Goal: Information Seeking & Learning: Learn about a topic

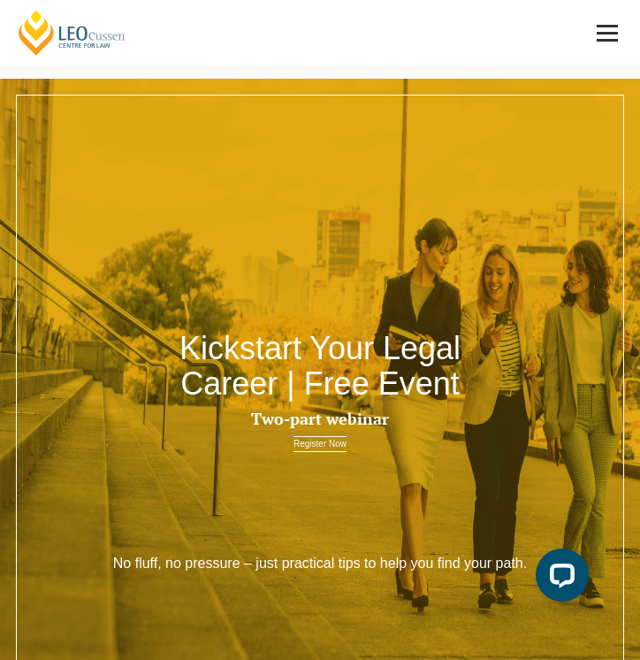
click at [610, 34] on link at bounding box center [607, 32] width 65 height 65
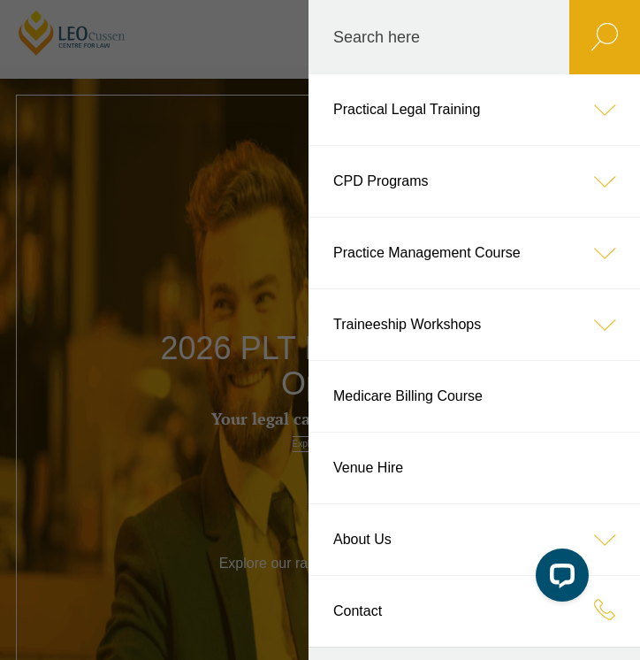
click at [603, 182] on icon at bounding box center [604, 181] width 71 height 71
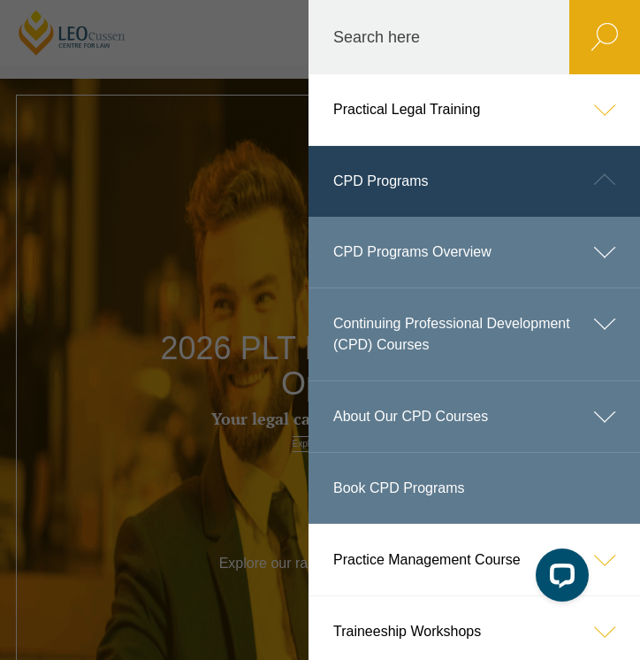
click at [474, 27] on label "Search here" at bounding box center [439, 37] width 261 height 74
click at [474, 27] on input "Search here" at bounding box center [439, 37] width 261 height 74
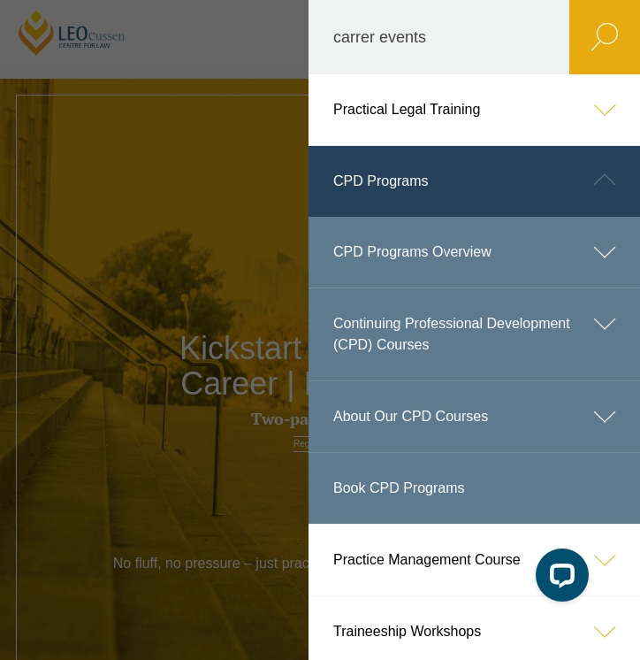
type input "carrer events"
click at [605, 37] on button "submit" at bounding box center [604, 37] width 71 height 74
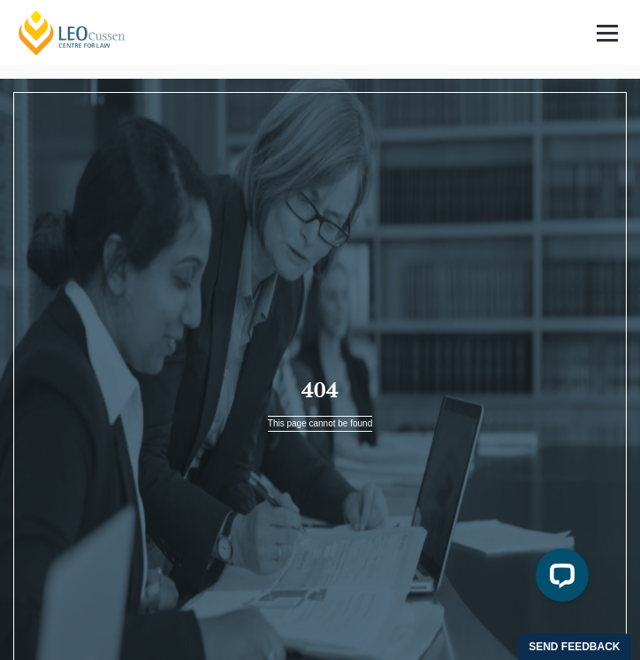
click at [606, 33] on span at bounding box center [607, 33] width 21 height 3
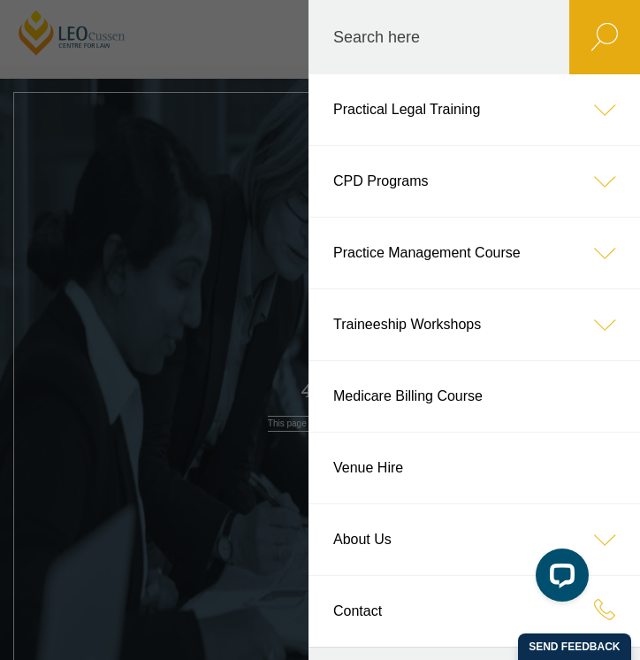
click at [423, 324] on link "Traineeship Workshops" at bounding box center [475, 324] width 332 height 71
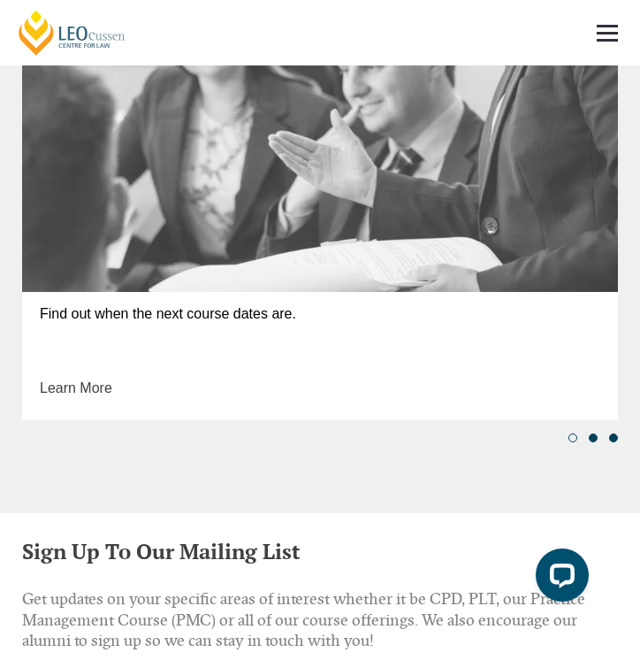
scroll to position [1231, 0]
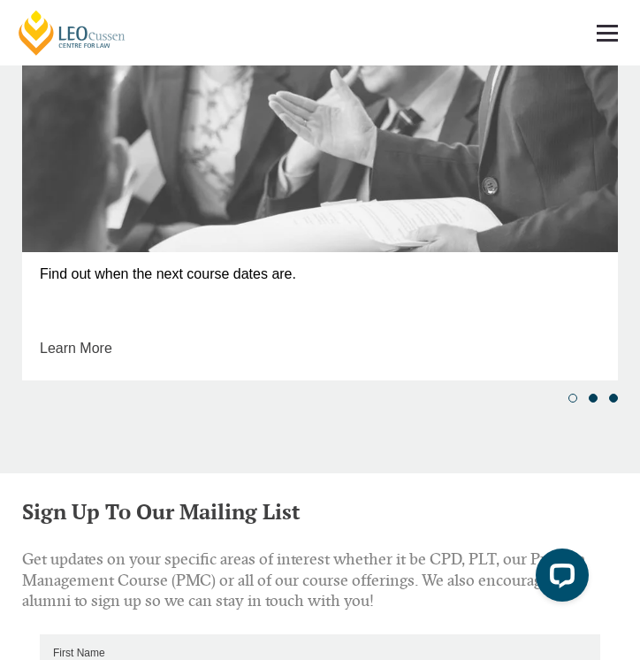
click at [409, 159] on link "Key Dates" at bounding box center [320, 5] width 596 height 494
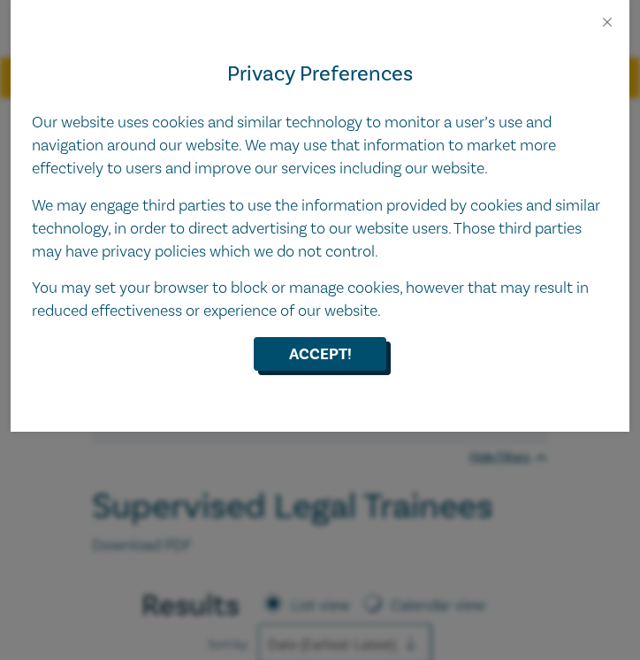
click at [347, 347] on button "Accept!" at bounding box center [320, 354] width 133 height 34
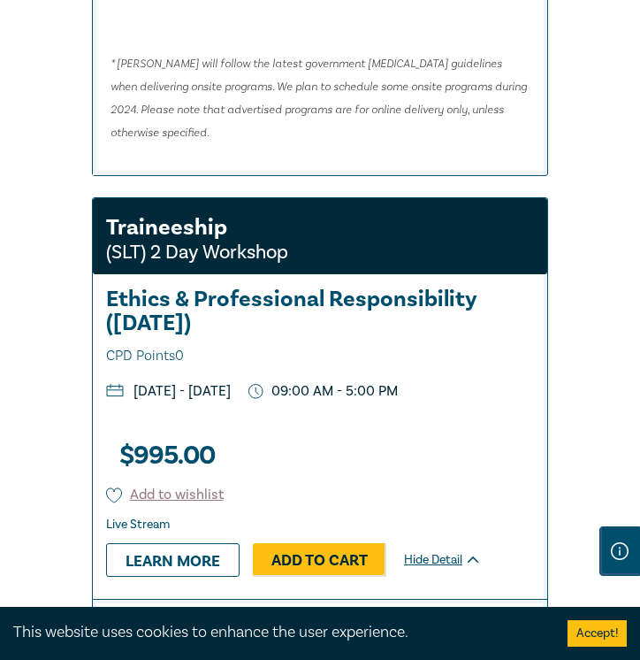
scroll to position [6841, 0]
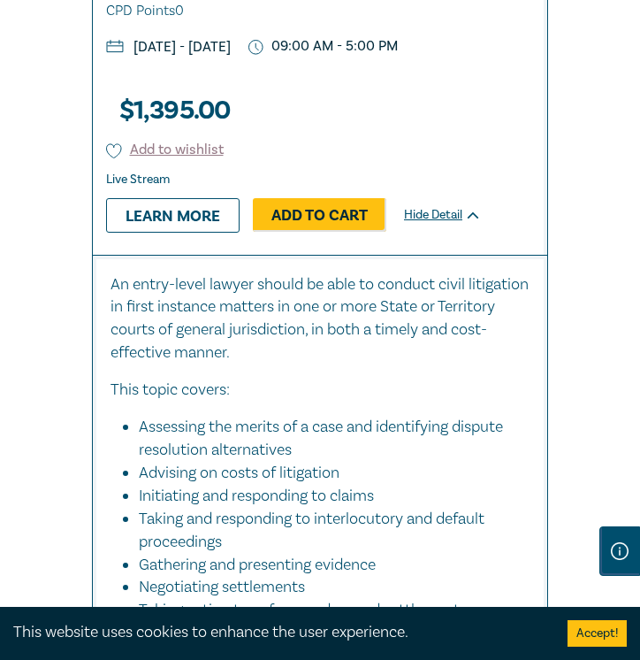
scroll to position [2885, 0]
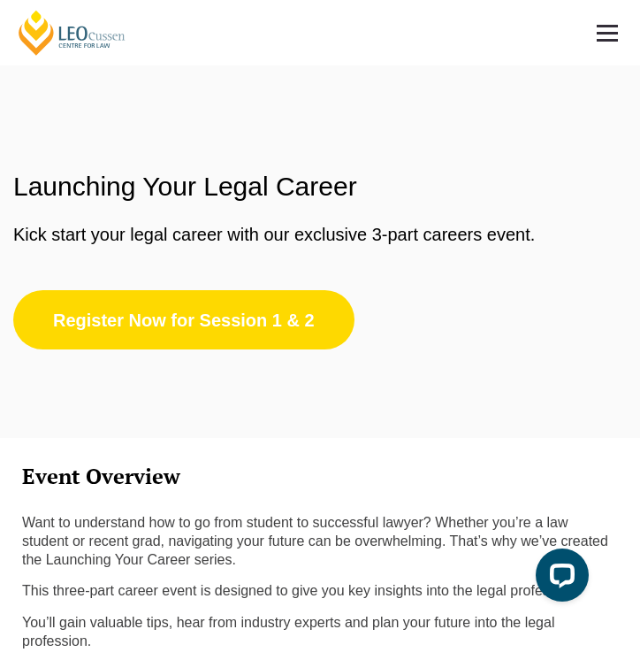
scroll to position [5, 0]
